Goal: Task Accomplishment & Management: Use online tool/utility

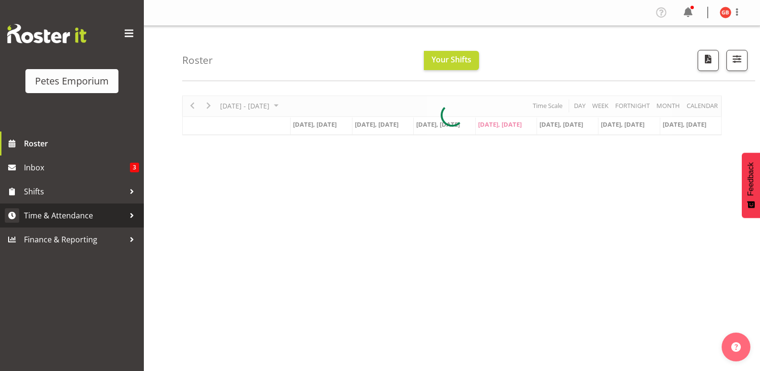
click at [68, 210] on span "Time & Attendance" at bounding box center [74, 215] width 101 height 14
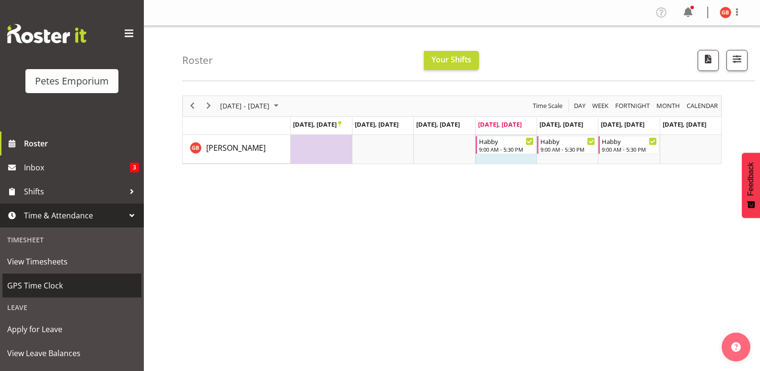
click at [54, 280] on span "GPS Time Clock" at bounding box center [71, 285] width 129 height 14
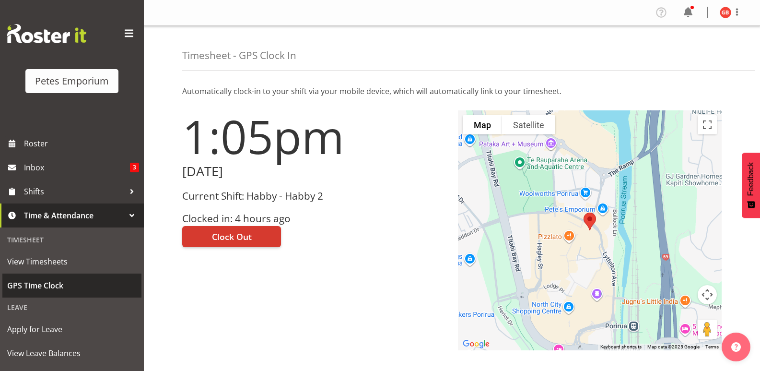
click at [46, 285] on span "GPS Time Clock" at bounding box center [71, 285] width 129 height 14
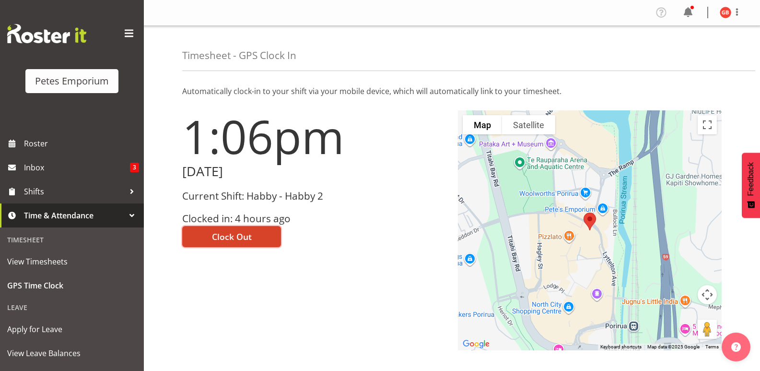
click at [249, 239] on span "Clock Out" at bounding box center [232, 236] width 40 height 12
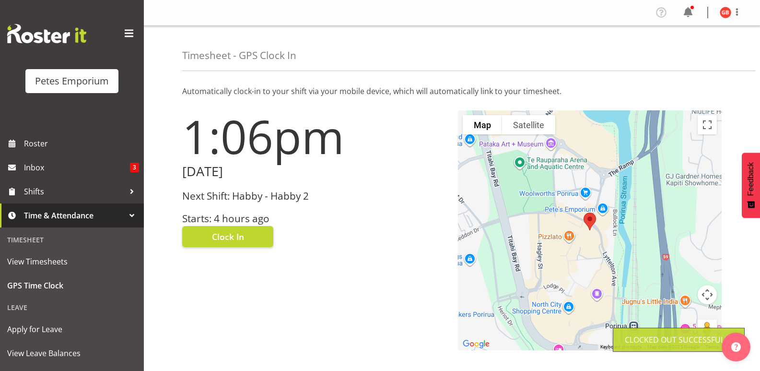
click at [723, 12] on img at bounding box center [726, 13] width 12 height 12
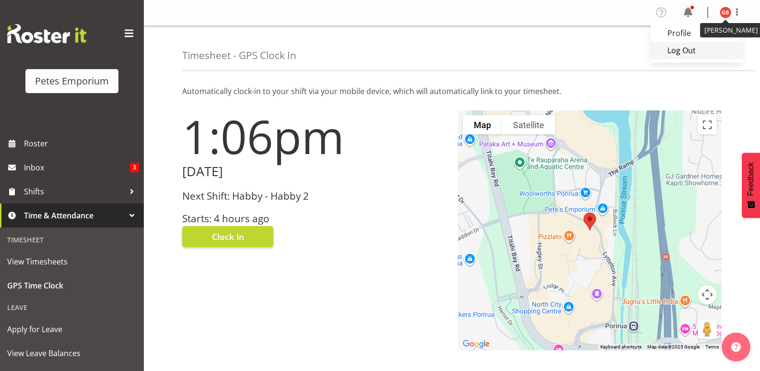
click at [680, 55] on link "Log Out" at bounding box center [697, 50] width 92 height 17
